Goal: Navigation & Orientation: Find specific page/section

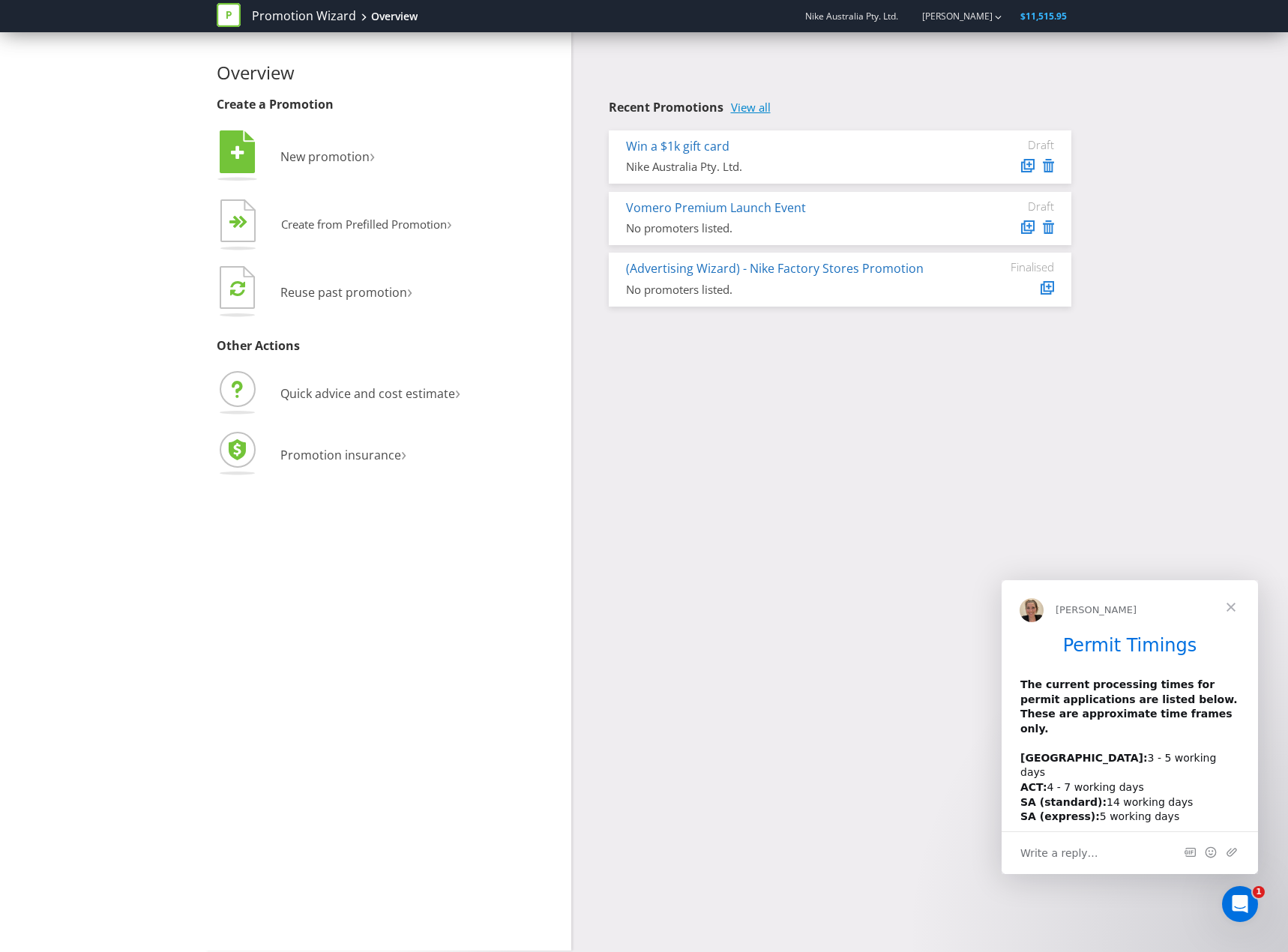
click at [764, 107] on link "View all" at bounding box center [751, 107] width 40 height 13
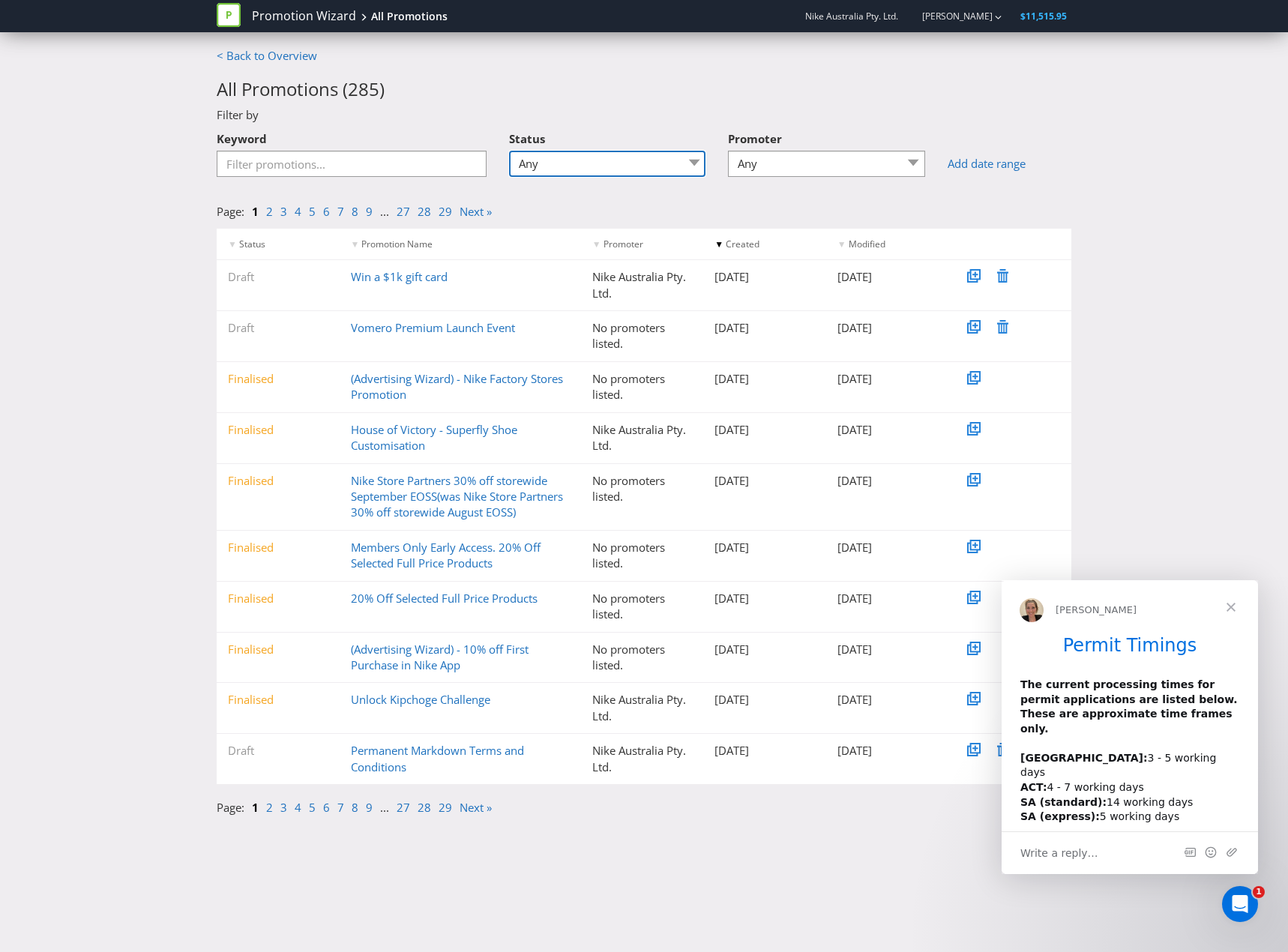
click at [686, 161] on select "Any Draft Under review Unlocked for amendments Amendments submitted Finalised" at bounding box center [607, 163] width 197 height 26
click at [93, 535] on div "< Back to Overview All Promotions ( 285 ) Filter by Keyword Status Any Draft Un…" at bounding box center [644, 435] width 1288 height 776
click at [241, 53] on link "< Back to Overview" at bounding box center [266, 55] width 100 height 15
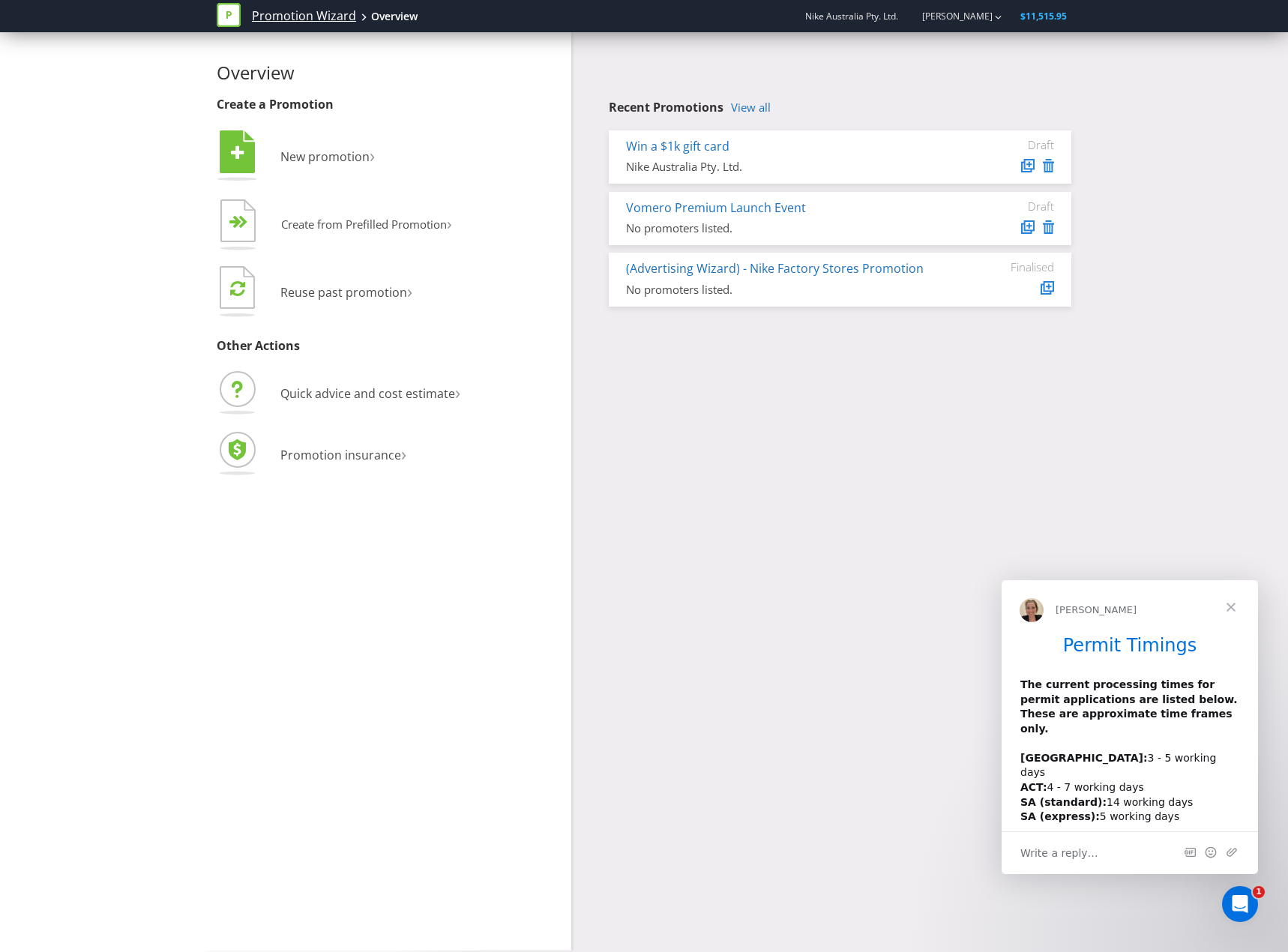
click at [283, 17] on link "Promotion Wizard" at bounding box center [303, 15] width 104 height 17
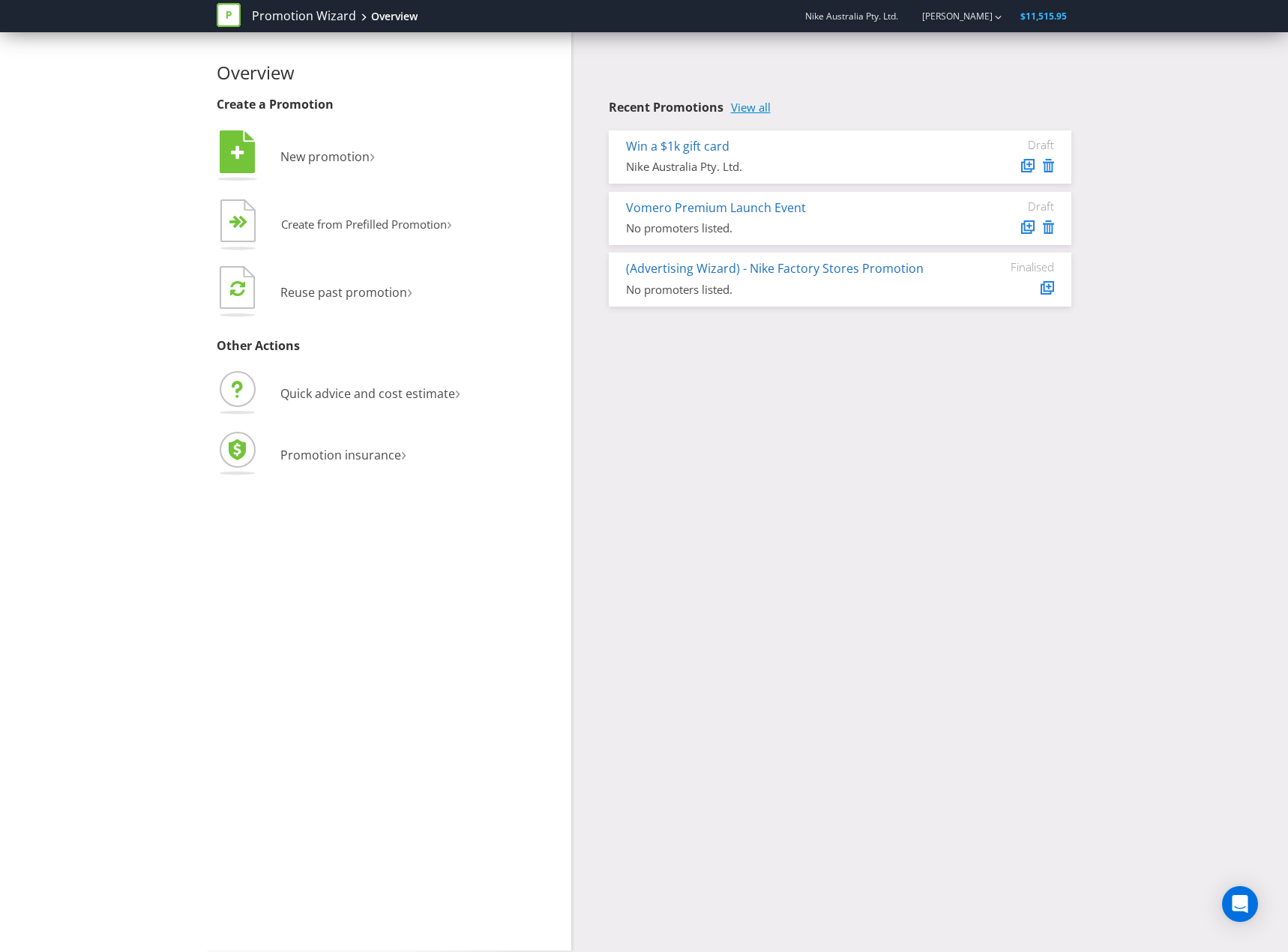
click at [747, 110] on link "View all" at bounding box center [751, 107] width 40 height 13
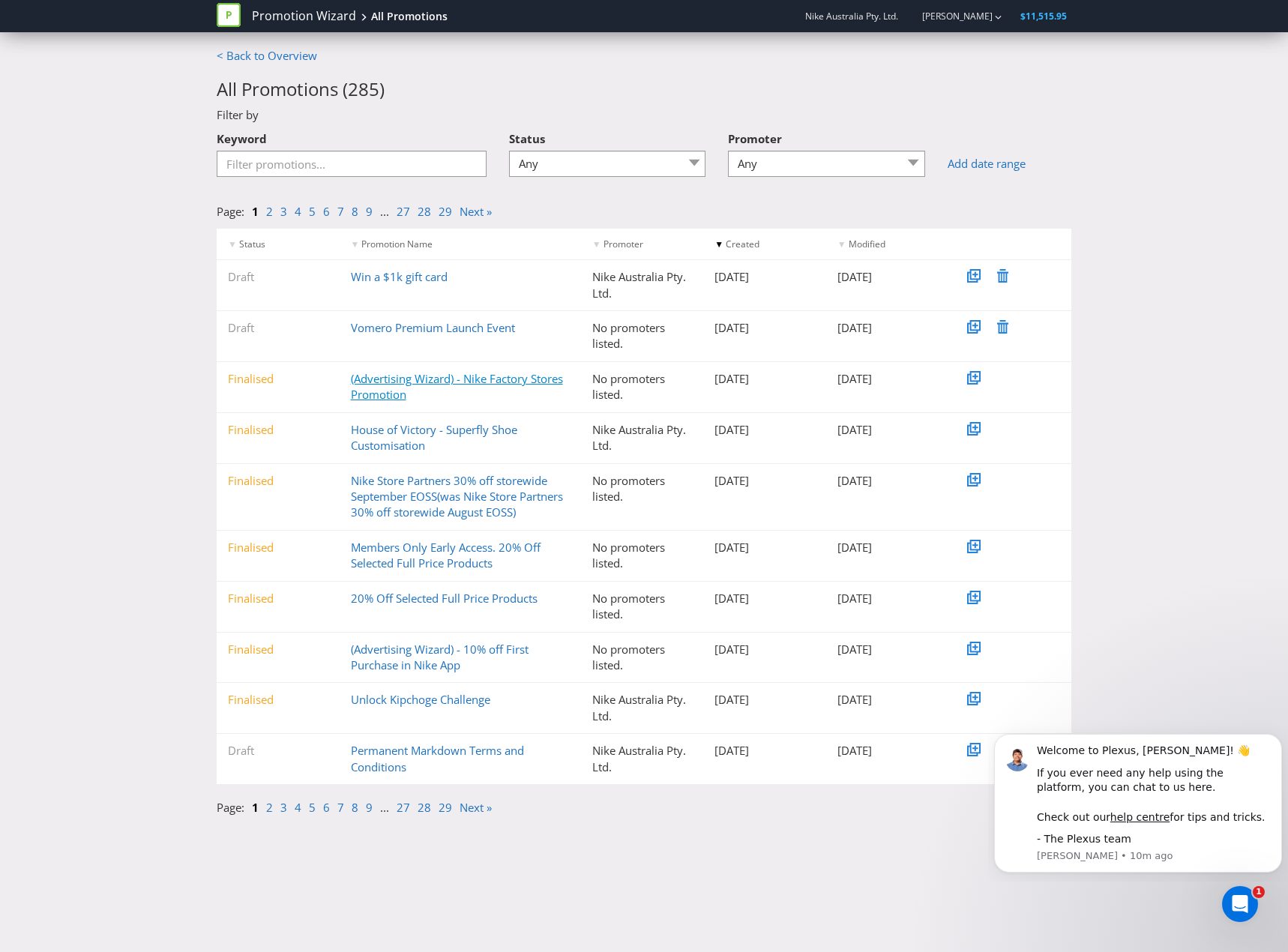
click at [487, 374] on link "(Advertising Wizard) - Nike Factory Stores Promotion" at bounding box center [456, 387] width 212 height 31
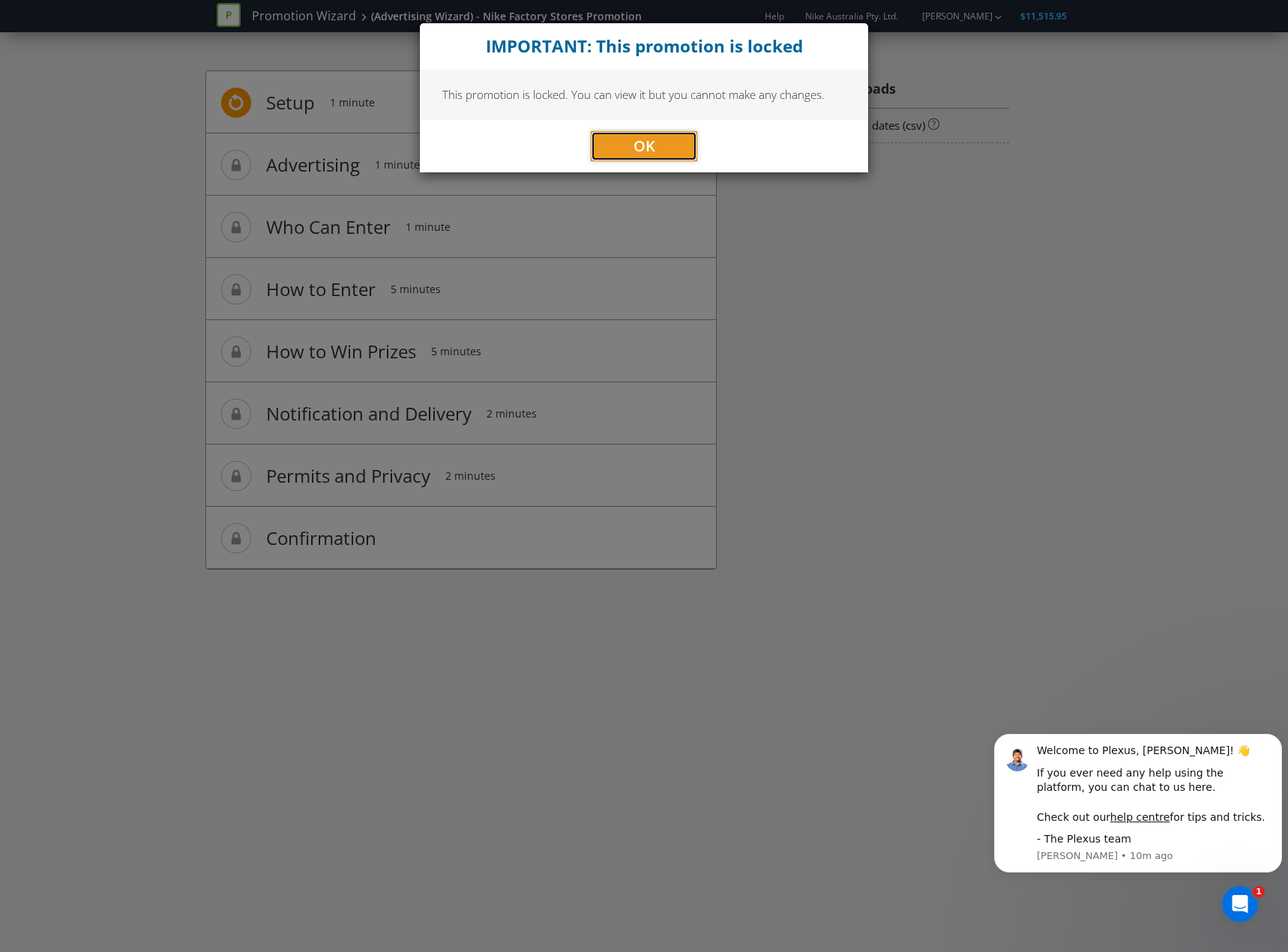
click at [649, 147] on span "OK" at bounding box center [644, 145] width 22 height 20
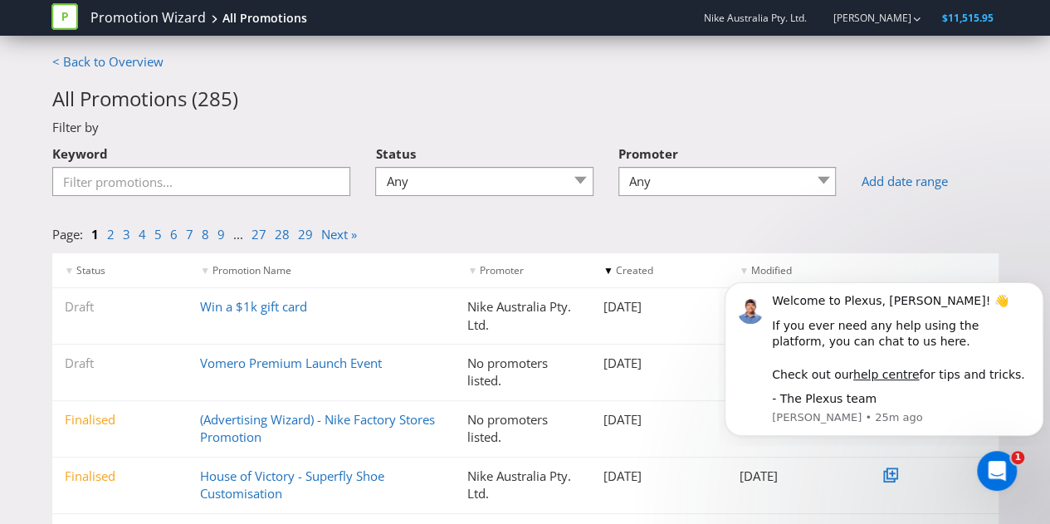
click at [960, 110] on div "< Back to Overview All Promotions ( 285 ) Filter by Keyword Status Any Draft Un…" at bounding box center [525, 482] width 971 height 859
click at [642, 64] on div "< Back to Overview All Promotions ( 285 ) Filter by Keyword Status Any Draft Un…" at bounding box center [525, 482] width 971 height 859
